Goal: Information Seeking & Learning: Learn about a topic

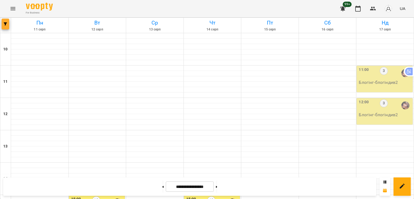
scroll to position [189, 0]
click at [6, 23] on icon "button" at bounding box center [5, 23] width 3 height 3
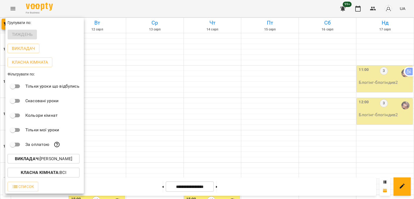
click at [52, 161] on p "Викладач : [PERSON_NAME]" at bounding box center [43, 159] width 57 height 6
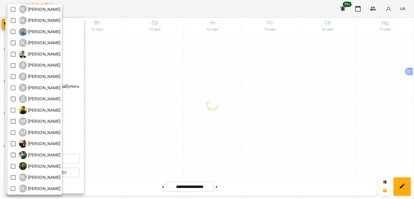
scroll to position [35, 0]
click at [181, 108] on div at bounding box center [207, 99] width 414 height 199
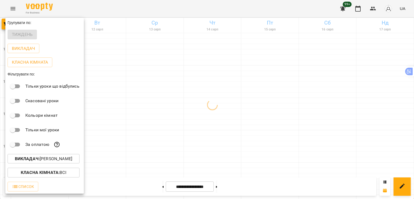
click at [181, 108] on div at bounding box center [207, 99] width 414 height 199
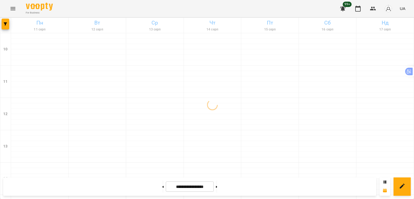
scroll to position [270, 0]
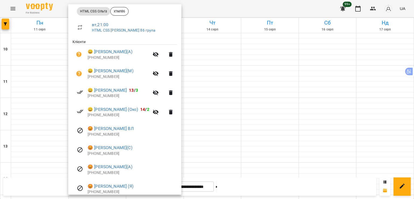
scroll to position [104, 0]
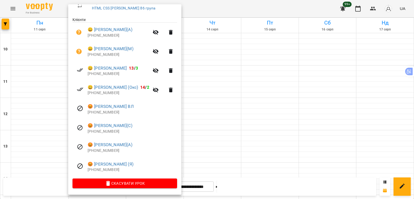
click at [37, 59] on div at bounding box center [207, 99] width 414 height 199
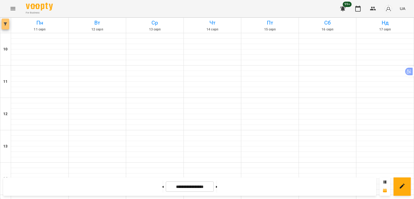
click at [6, 23] on icon "button" at bounding box center [5, 23] width 3 height 3
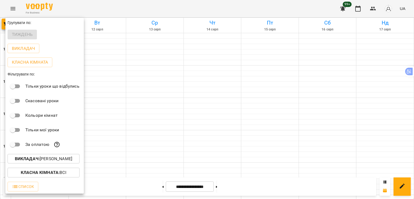
click at [58, 158] on p "Викладач : [PERSON_NAME]" at bounding box center [43, 159] width 57 height 6
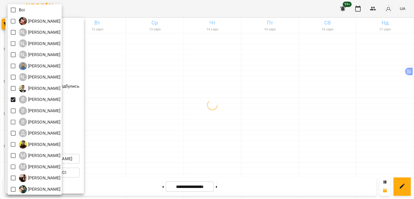
click at [213, 162] on div at bounding box center [207, 99] width 414 height 199
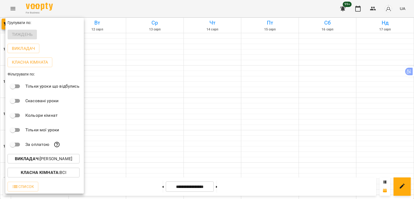
click at [3, 24] on div at bounding box center [207, 99] width 414 height 199
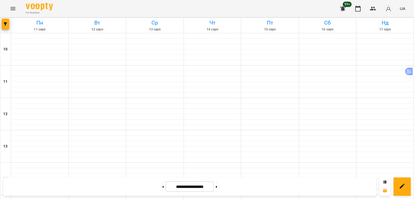
click at [3, 24] on span "button" at bounding box center [6, 23] width 8 height 3
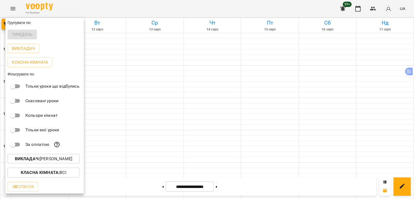
click at [26, 156] on button "Викладач : [PERSON_NAME]" at bounding box center [44, 159] width 72 height 10
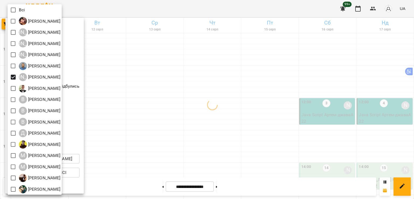
click at [170, 164] on div at bounding box center [207, 99] width 414 height 199
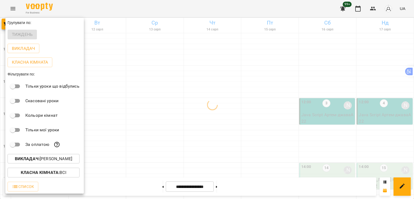
drag, startPoint x: 174, startPoint y: 156, endPoint x: 171, endPoint y: 154, distance: 2.8
click at [174, 155] on div at bounding box center [207, 99] width 414 height 199
